Goal: Use online tool/utility

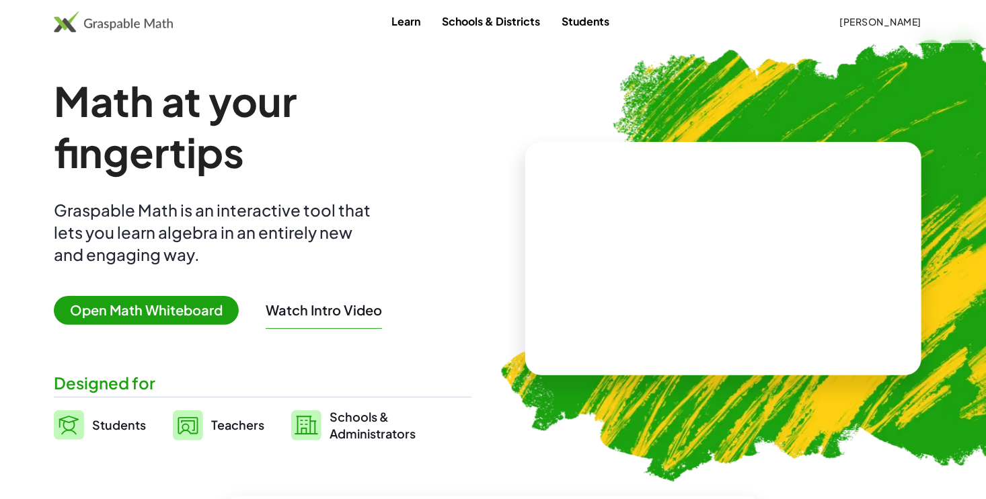
drag, startPoint x: 0, startPoint y: 0, endPoint x: 182, endPoint y: 327, distance: 373.9
click at [182, 327] on div "Math at your fingertips Graspable Math is an interactive tool that lets you lea…" at bounding box center [263, 258] width 418 height 367
click at [183, 322] on span "Open Math Whiteboard" at bounding box center [146, 310] width 185 height 29
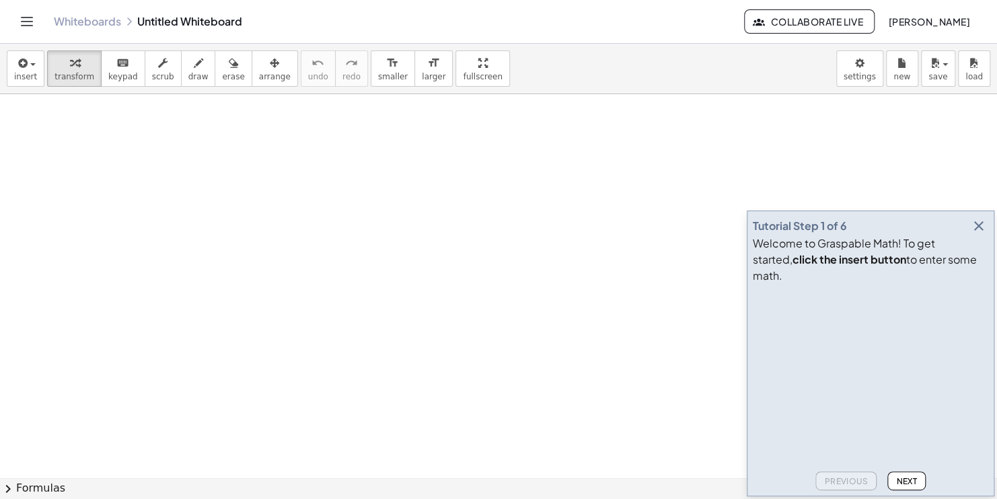
click at [979, 234] on icon "button" at bounding box center [979, 226] width 16 height 16
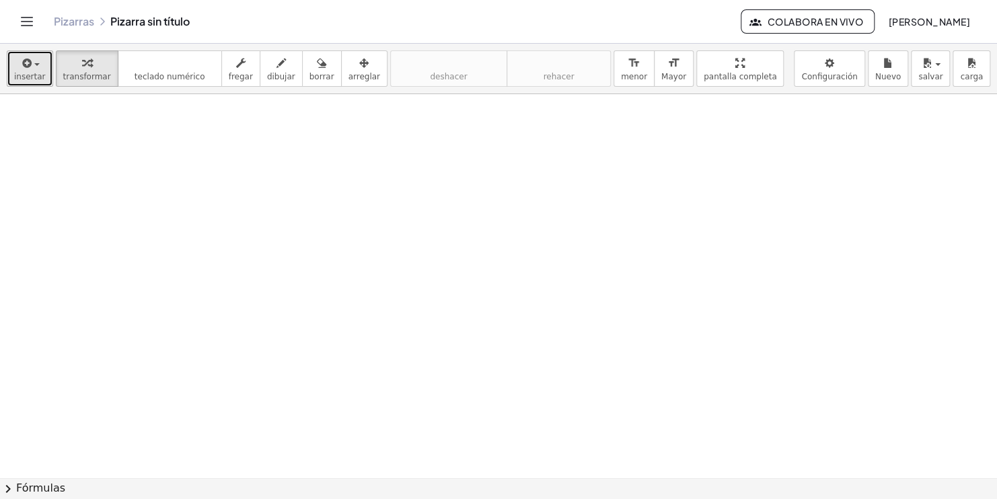
click at [32, 59] on div "button" at bounding box center [30, 62] width 32 height 16
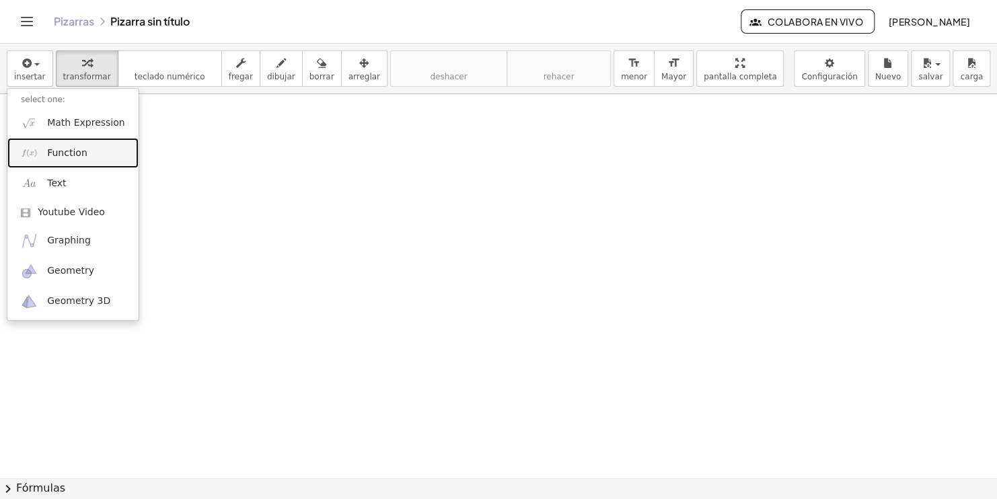
click at [83, 148] on span "Function" at bounding box center [67, 153] width 40 height 13
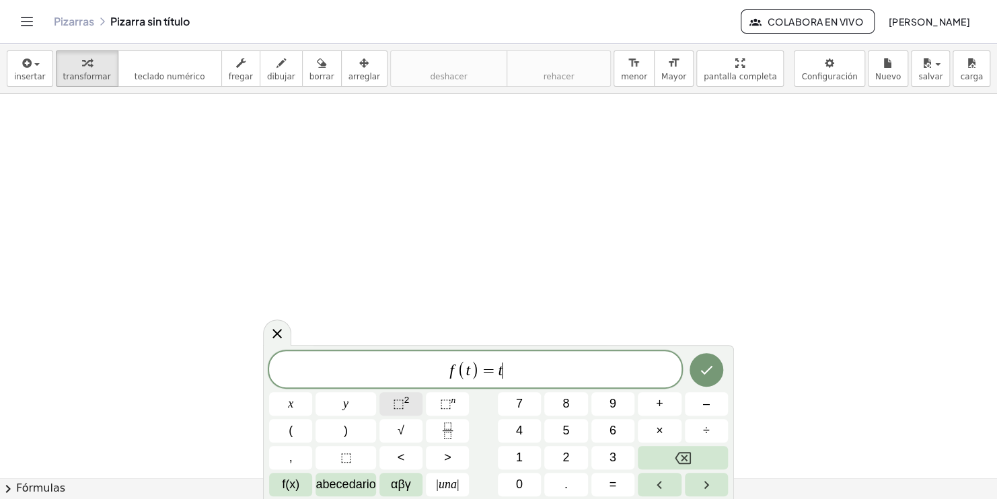
click at [410, 394] on button "⬚ 2" at bounding box center [400, 404] width 43 height 24
drag, startPoint x: 563, startPoint y: 378, endPoint x: 426, endPoint y: 369, distance: 136.9
click at [426, 369] on span "f ( t ) = t 2 − 4 t + 9" at bounding box center [475, 368] width 412 height 26
click at [403, 367] on span "​ f ( t ) = t 2 − 4 t + 9" at bounding box center [475, 368] width 412 height 26
drag, startPoint x: 403, startPoint y: 367, endPoint x: 541, endPoint y: 375, distance: 138.8
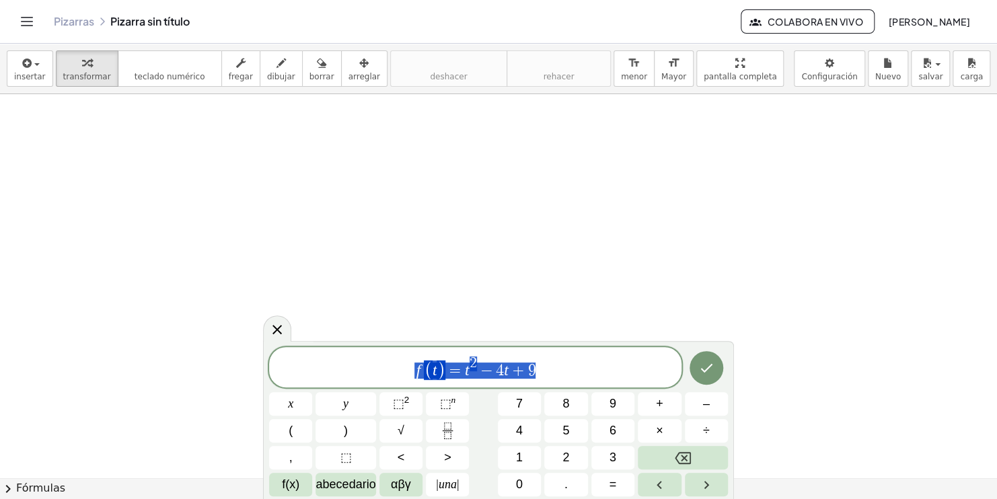
click at [541, 375] on span "f ( t ) = t 2 − 4 t + 9" at bounding box center [475, 368] width 412 height 26
drag, startPoint x: 541, startPoint y: 375, endPoint x: 548, endPoint y: 371, distance: 7.5
click at [548, 371] on span "f ( t ) = t 2 − 4 t + 9" at bounding box center [475, 368] width 412 height 26
click at [693, 371] on button "Hecho" at bounding box center [706, 368] width 34 height 34
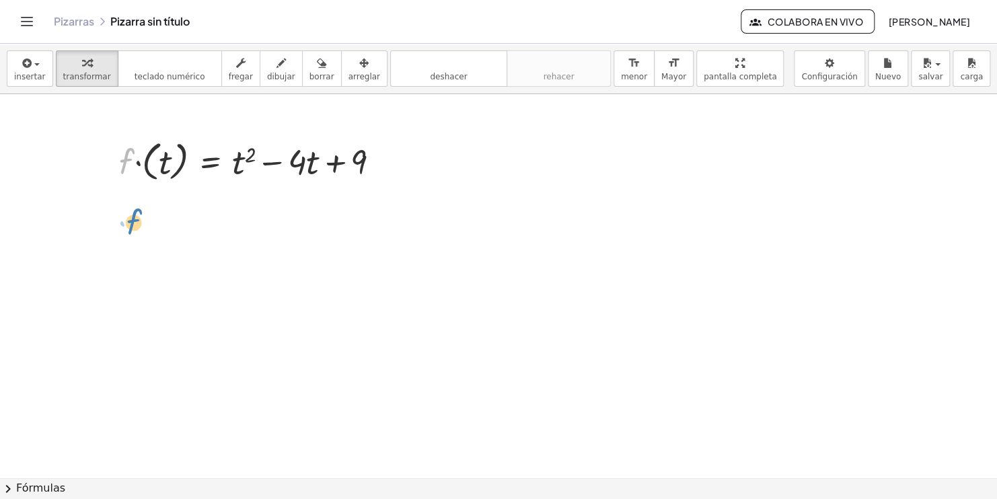
drag, startPoint x: 120, startPoint y: 139, endPoint x: 128, endPoint y: 200, distance: 61.7
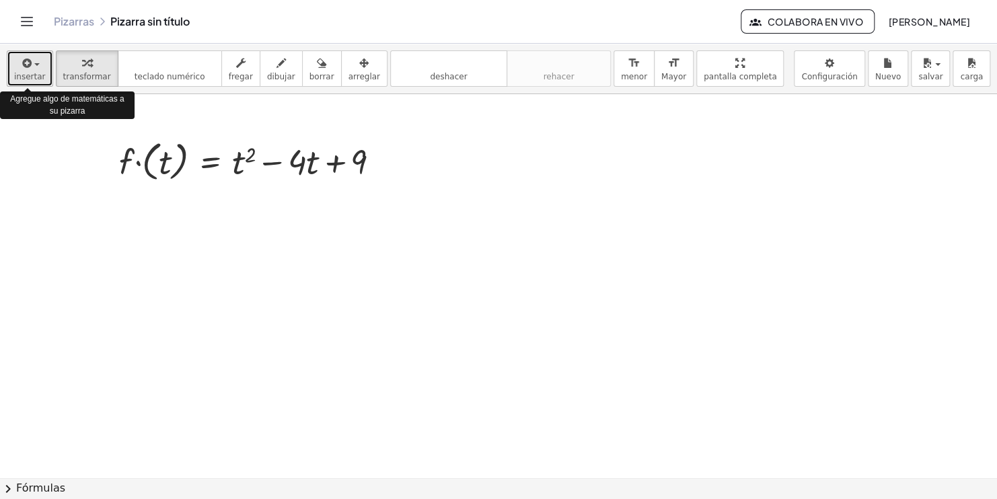
click at [28, 80] on span "insertar" at bounding box center [30, 76] width 32 height 9
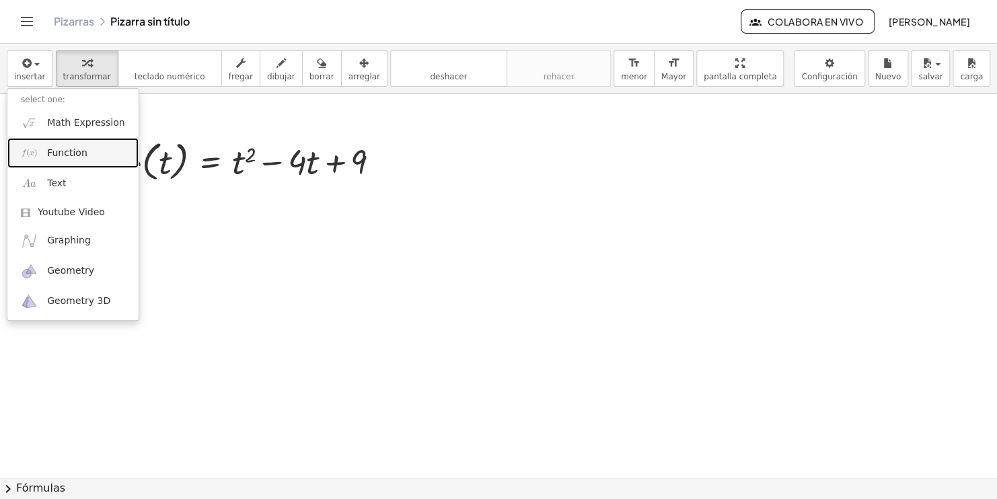
click at [81, 159] on link "Function" at bounding box center [72, 153] width 131 height 30
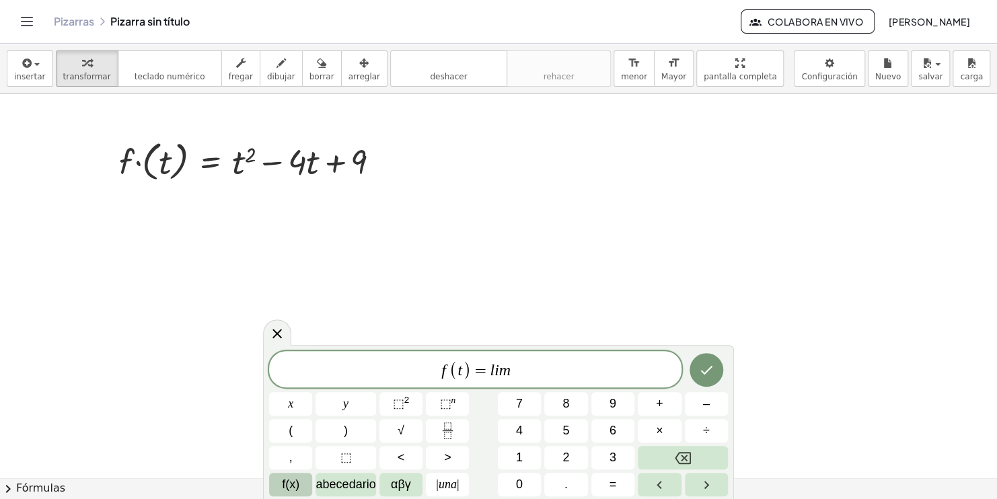
click at [294, 485] on span "f(x)" at bounding box center [290, 485] width 17 height 18
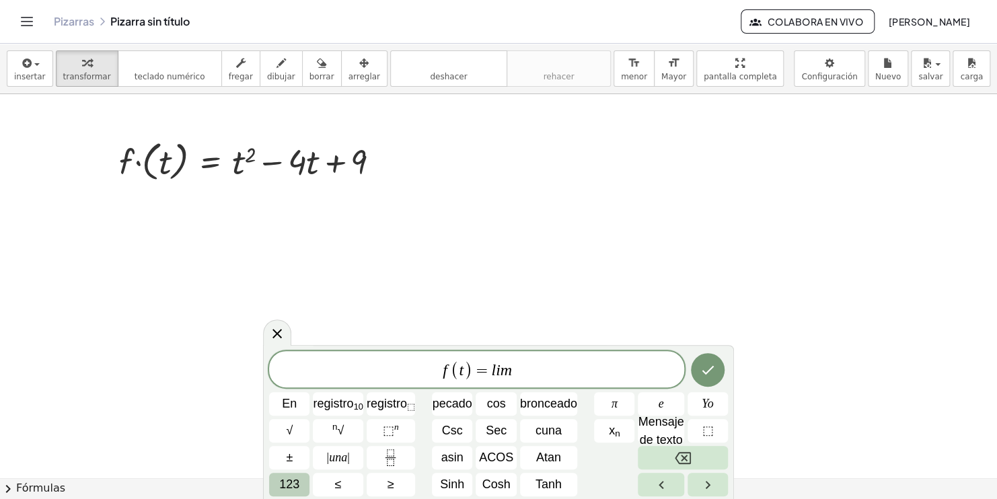
click at [303, 482] on button "123" at bounding box center [289, 485] width 40 height 24
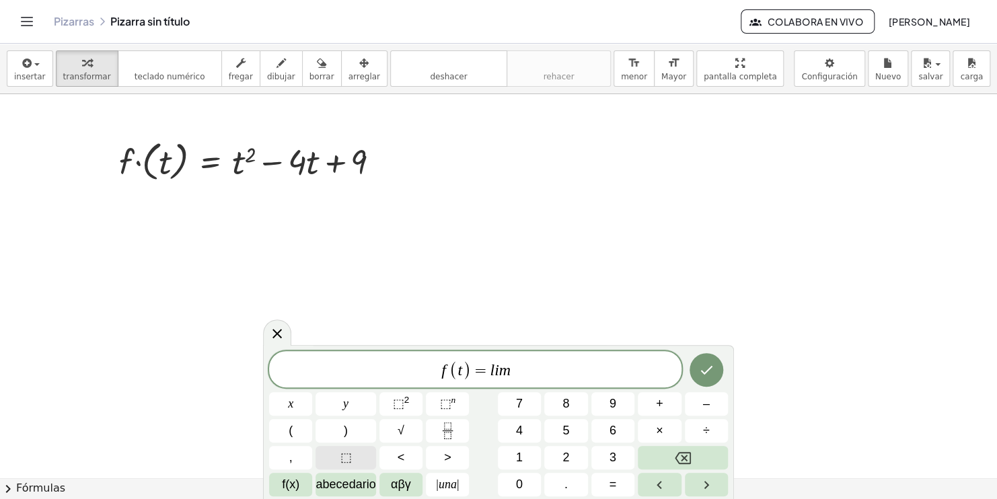
click at [340, 465] on span "⬚" at bounding box center [345, 458] width 11 height 18
click at [445, 442] on div "f ( t ) = x y ⬚ 2 ⬚ n 7 8 9 + – ( ) √ 4 5 6 × ÷ , ⬚ < > 1 2 3 f(x) abecedario α…" at bounding box center [498, 423] width 459 height 145
click at [446, 439] on icon "Fracción" at bounding box center [447, 435] width 7 height 7
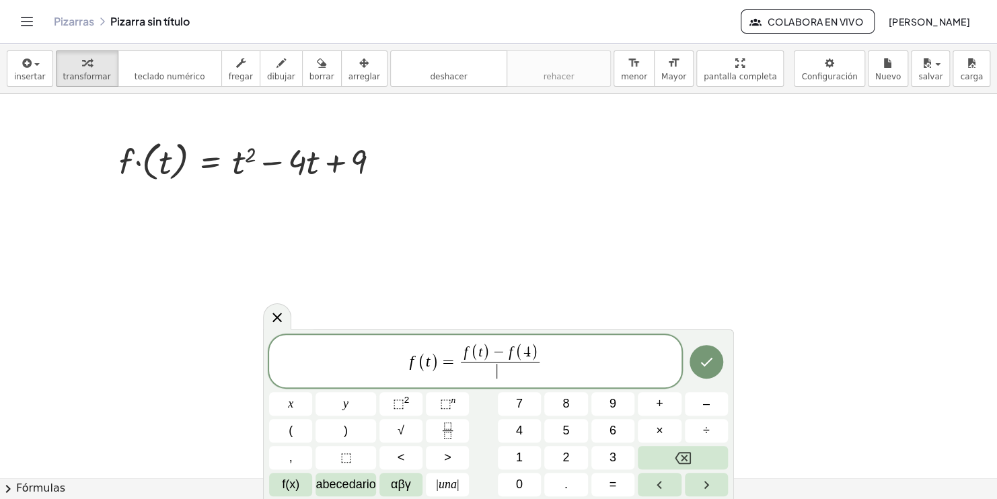
click at [510, 369] on span "​" at bounding box center [500, 371] width 79 height 18
click at [704, 361] on icon "Hecho" at bounding box center [706, 362] width 16 height 16
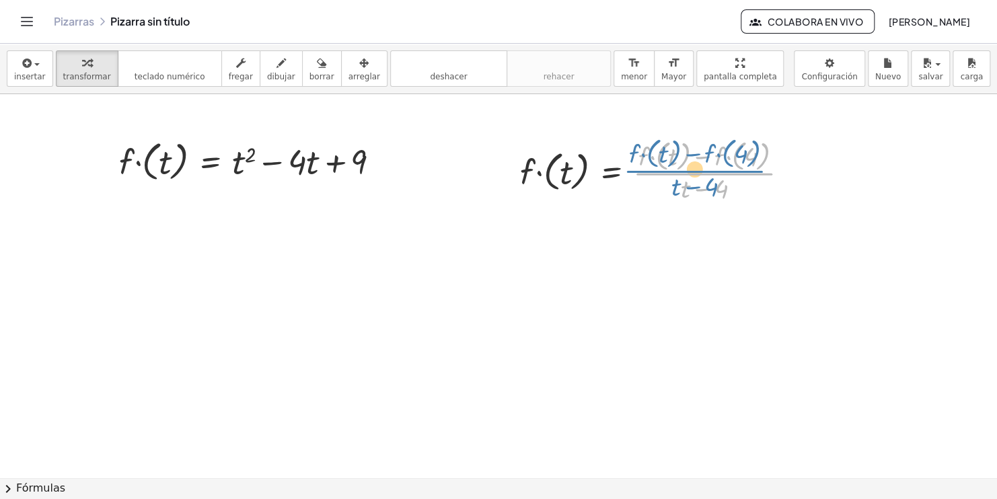
drag, startPoint x: 642, startPoint y: 178, endPoint x: 638, endPoint y: 171, distance: 7.5
click at [638, 171] on div at bounding box center [659, 171] width 293 height 70
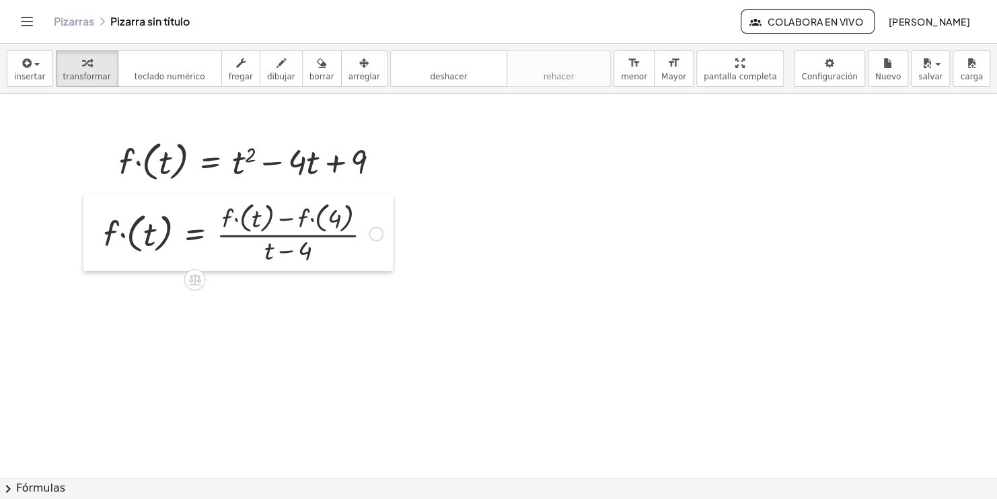
drag, startPoint x: 517, startPoint y: 159, endPoint x: 100, endPoint y: 221, distance: 420.9
click at [100, 221] on div at bounding box center [93, 232] width 20 height 77
drag, startPoint x: 245, startPoint y: 157, endPoint x: 264, endPoint y: 214, distance: 60.2
drag, startPoint x: 361, startPoint y: 162, endPoint x: 330, endPoint y: 219, distance: 64.7
drag, startPoint x: 303, startPoint y: 162, endPoint x: 340, endPoint y: 222, distance: 70.7
